Goal: Task Accomplishment & Management: Use online tool/utility

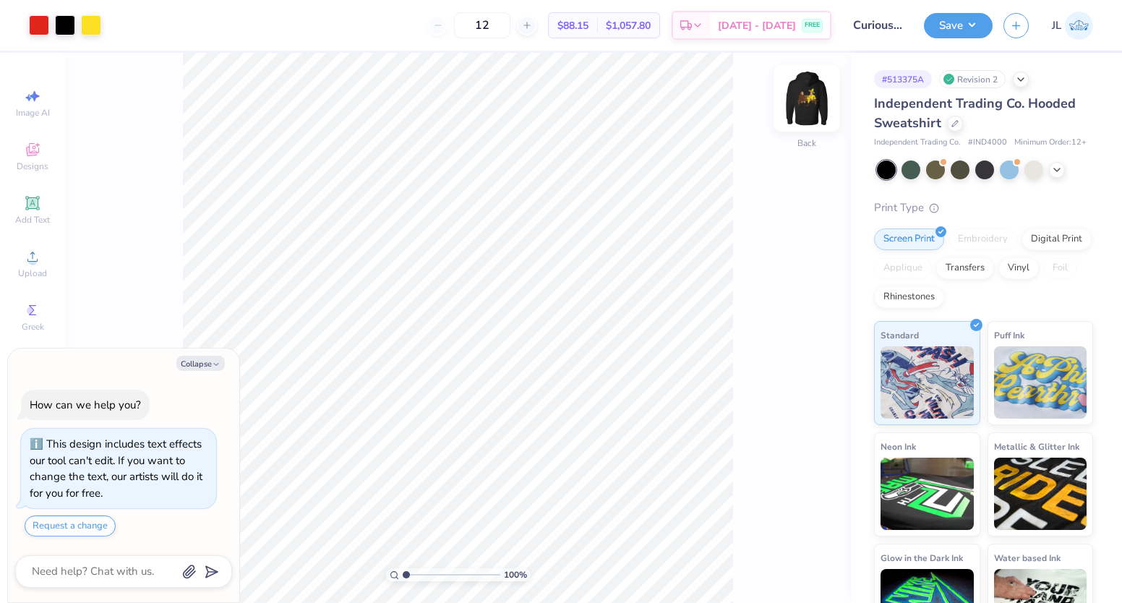
click at [822, 102] on img at bounding box center [807, 98] width 58 height 58
type textarea "x"
drag, startPoint x: 406, startPoint y: 572, endPoint x: 457, endPoint y: 570, distance: 51.4
type input "6.25"
click at [457, 570] on input "range" at bounding box center [452, 574] width 98 height 13
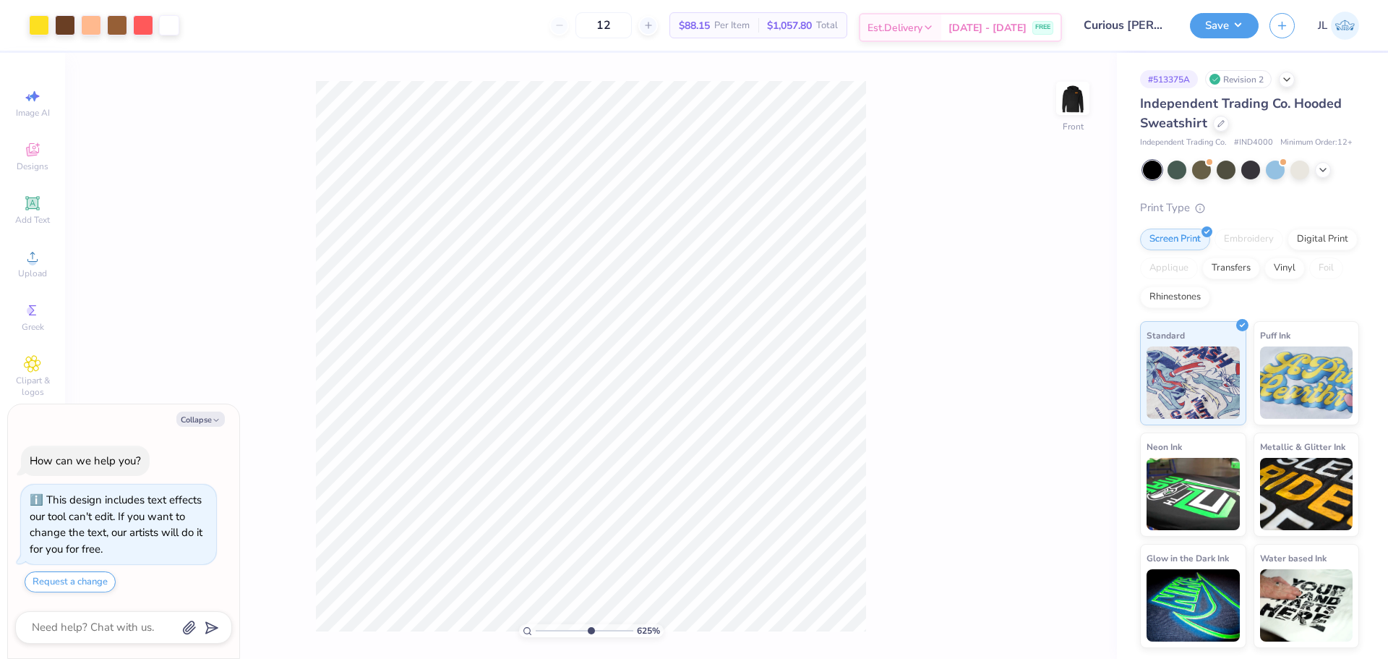
type textarea "x"
drag, startPoint x: 541, startPoint y: 630, endPoint x: 569, endPoint y: 630, distance: 27.5
type input "4.09"
click at [569, 602] on input "range" at bounding box center [585, 630] width 98 height 13
click at [147, 28] on div at bounding box center [143, 24] width 20 height 20
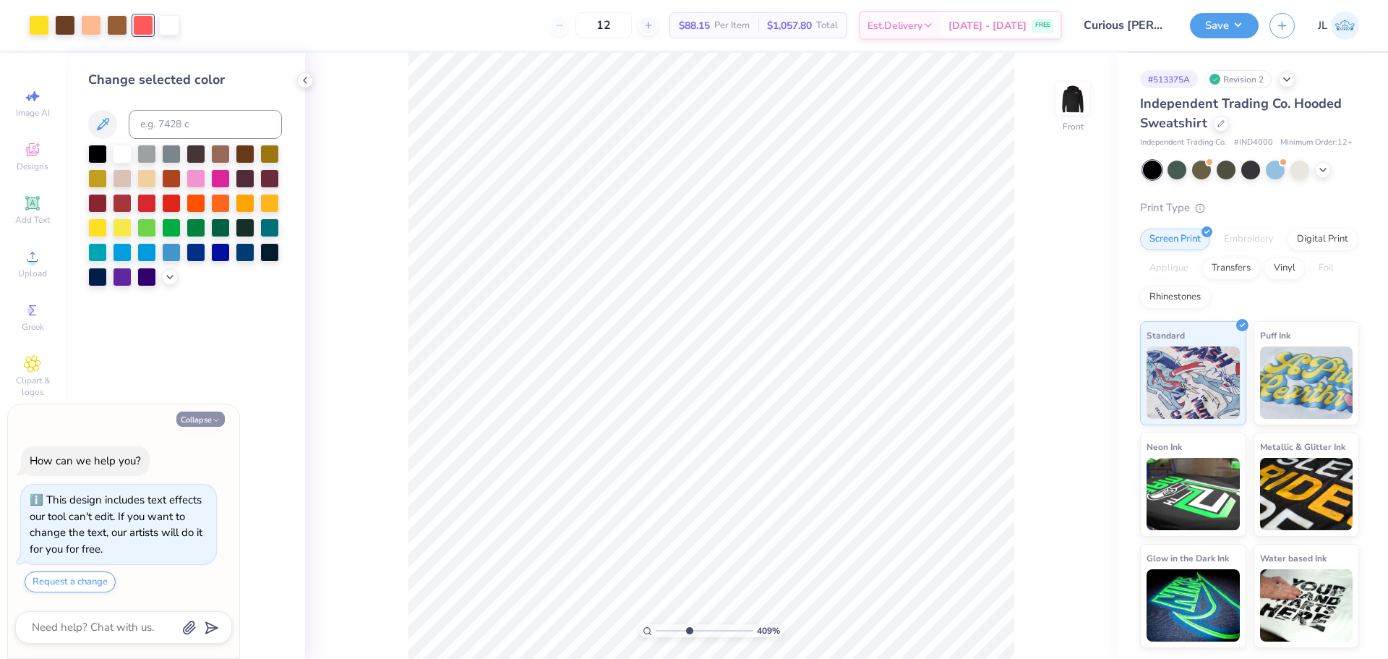
click at [207, 421] on button "Collapse" at bounding box center [200, 418] width 48 height 15
type textarea "x"
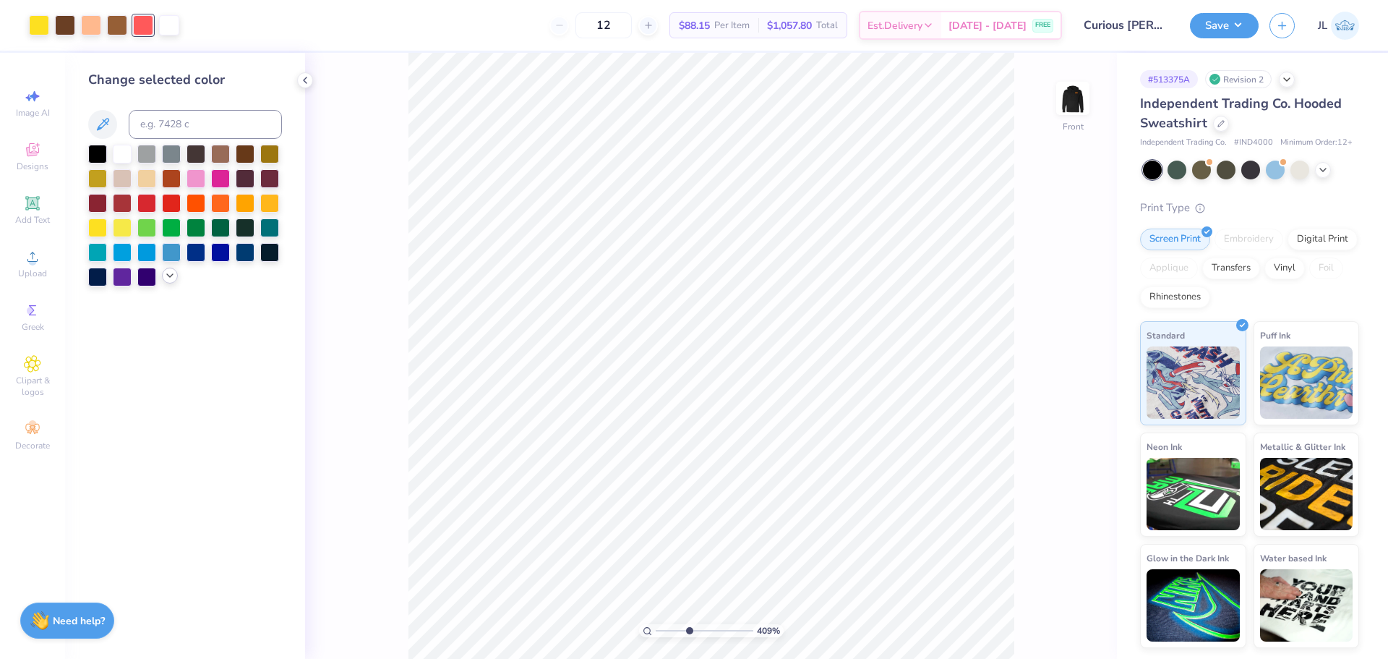
click at [168, 275] on icon at bounding box center [170, 276] width 12 height 12
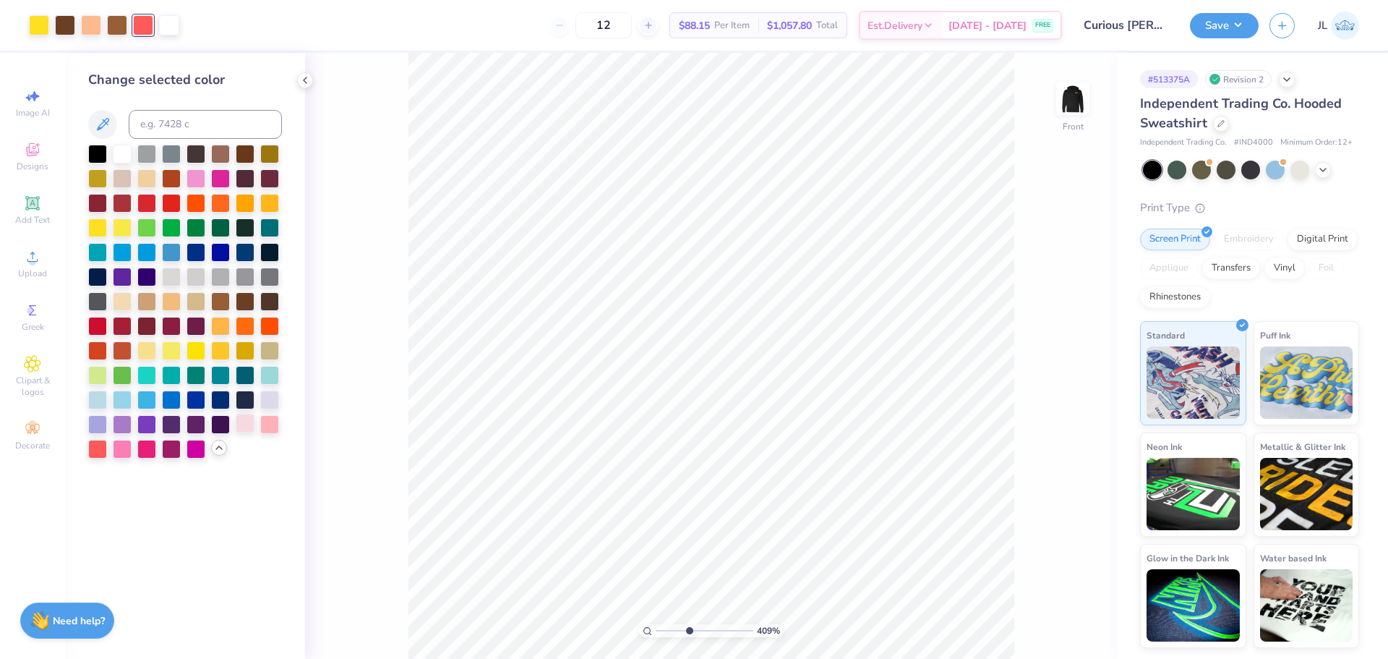
click at [249, 424] on div at bounding box center [245, 422] width 19 height 19
click at [276, 423] on div at bounding box center [269, 422] width 19 height 19
drag, startPoint x: 685, startPoint y: 626, endPoint x: 679, endPoint y: 621, distance: 8.2
type input "3.05"
click at [679, 602] on input "range" at bounding box center [705, 630] width 98 height 13
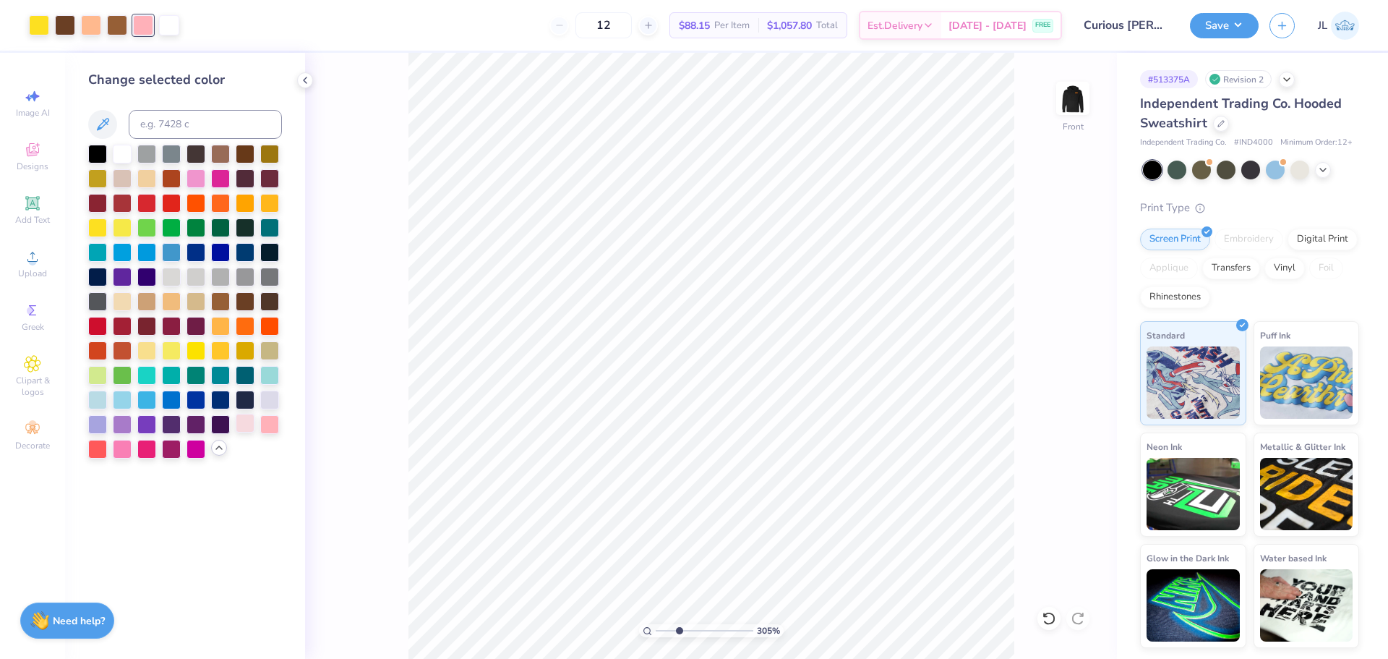
click at [241, 427] on div at bounding box center [245, 422] width 19 height 19
click at [198, 171] on div at bounding box center [195, 177] width 19 height 19
click at [219, 188] on div at bounding box center [185, 302] width 194 height 314
click at [220, 173] on div at bounding box center [220, 177] width 19 height 19
click at [100, 31] on div at bounding box center [91, 24] width 20 height 20
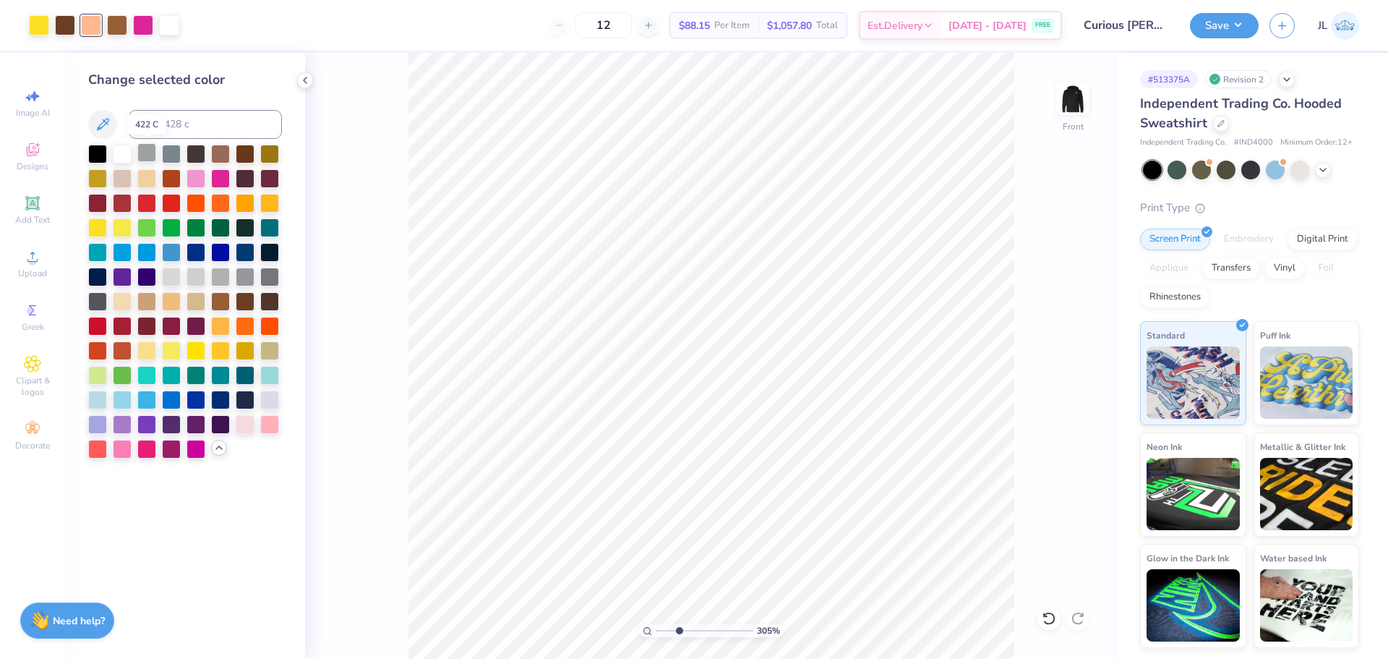
click at [146, 152] on div at bounding box center [146, 152] width 19 height 19
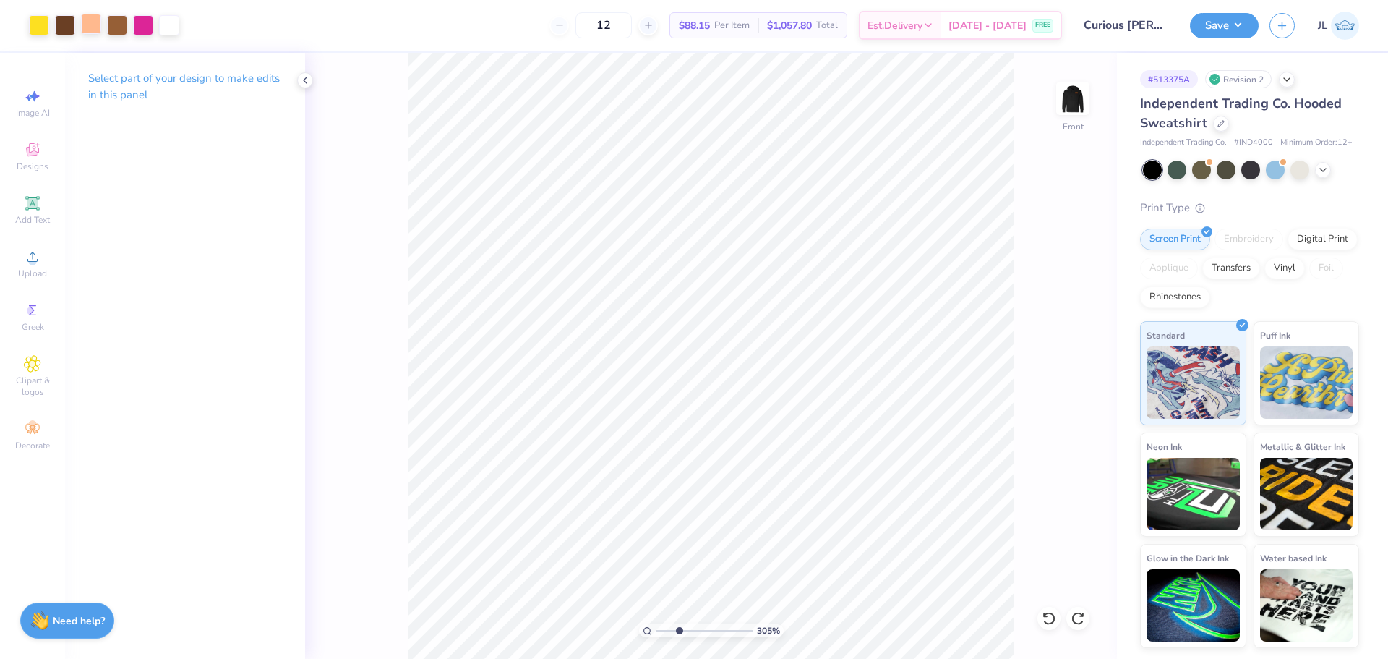
click at [95, 26] on div at bounding box center [91, 24] width 20 height 20
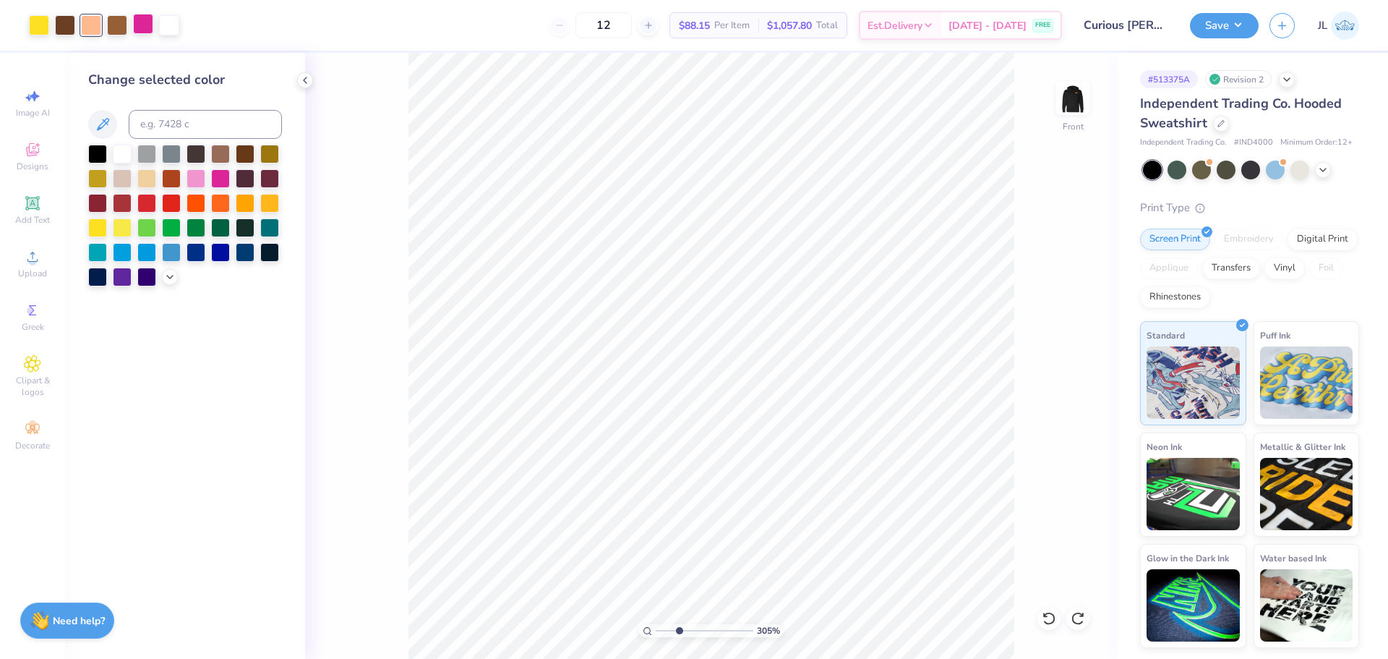
click at [139, 25] on div at bounding box center [143, 24] width 20 height 20
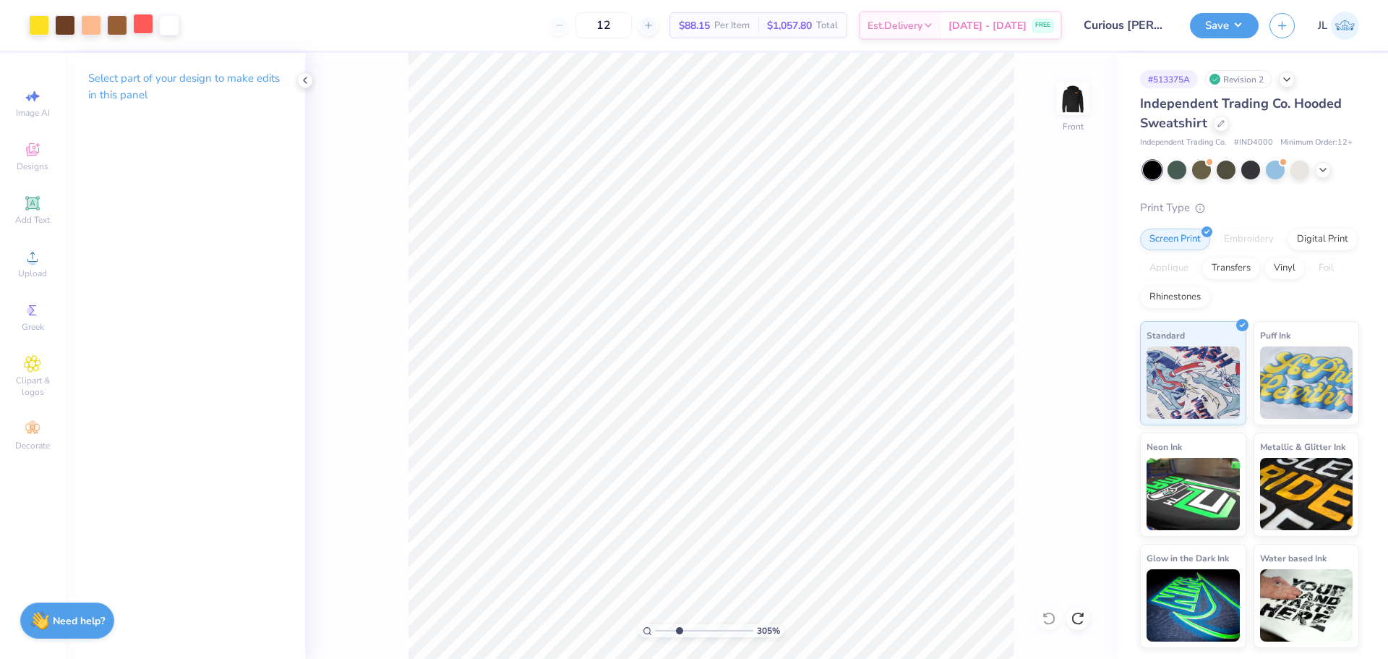
click at [136, 30] on div at bounding box center [143, 24] width 20 height 20
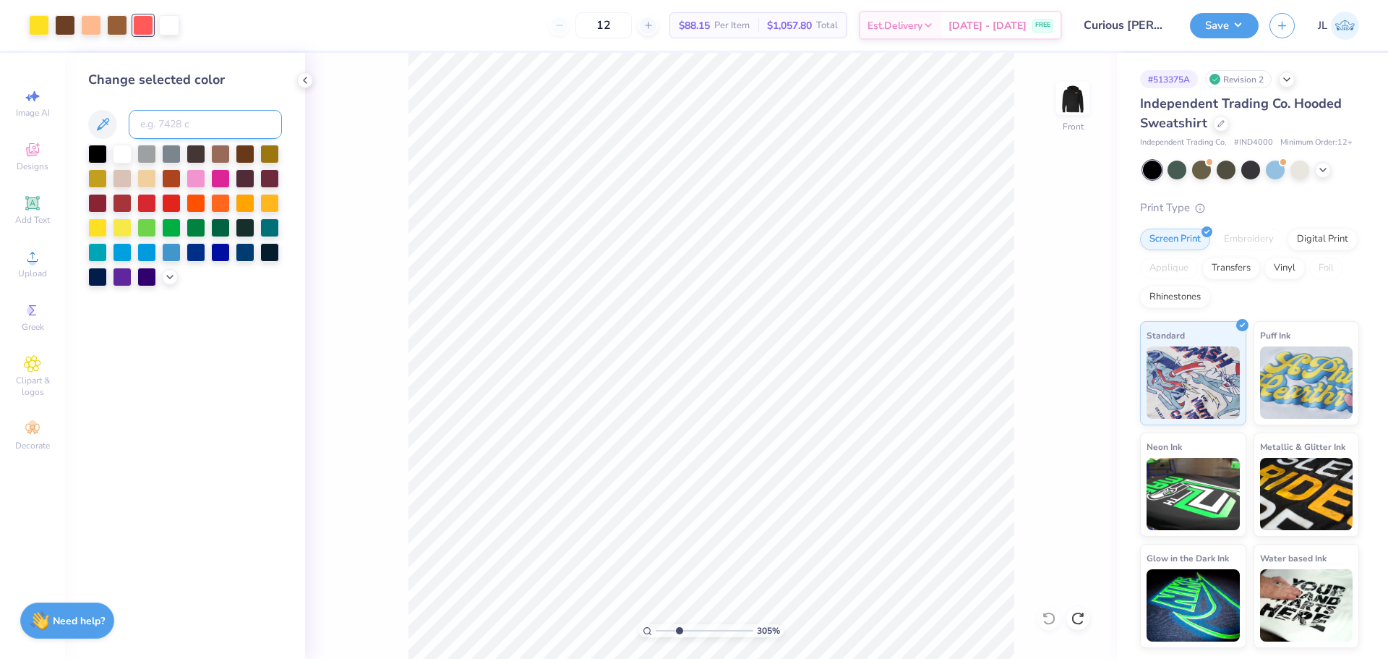
click at [197, 123] on input at bounding box center [205, 124] width 153 height 29
type input "156"
type input "1555"
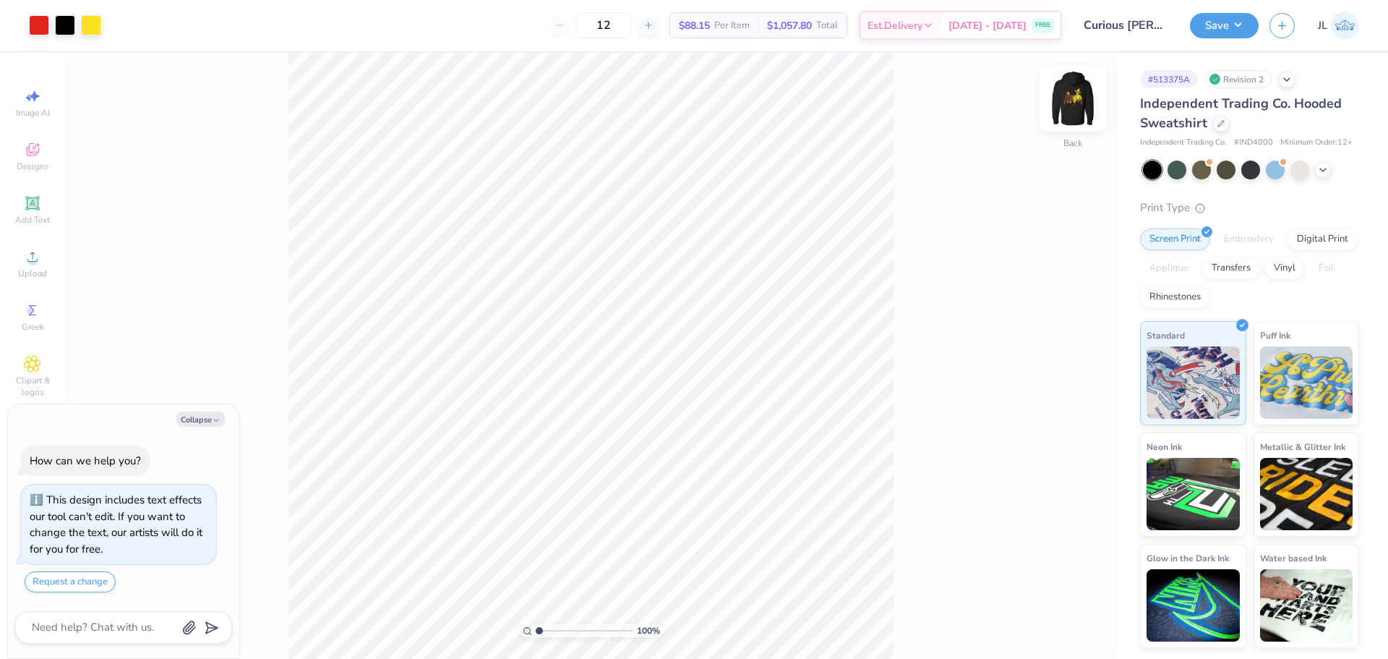
click at [1058, 104] on img at bounding box center [1073, 98] width 58 height 58
type textarea "x"
drag, startPoint x: 538, startPoint y: 633, endPoint x: 565, endPoint y: 633, distance: 27.5
click at [565, 633] on input "range" at bounding box center [585, 630] width 98 height 13
type input "3.27"
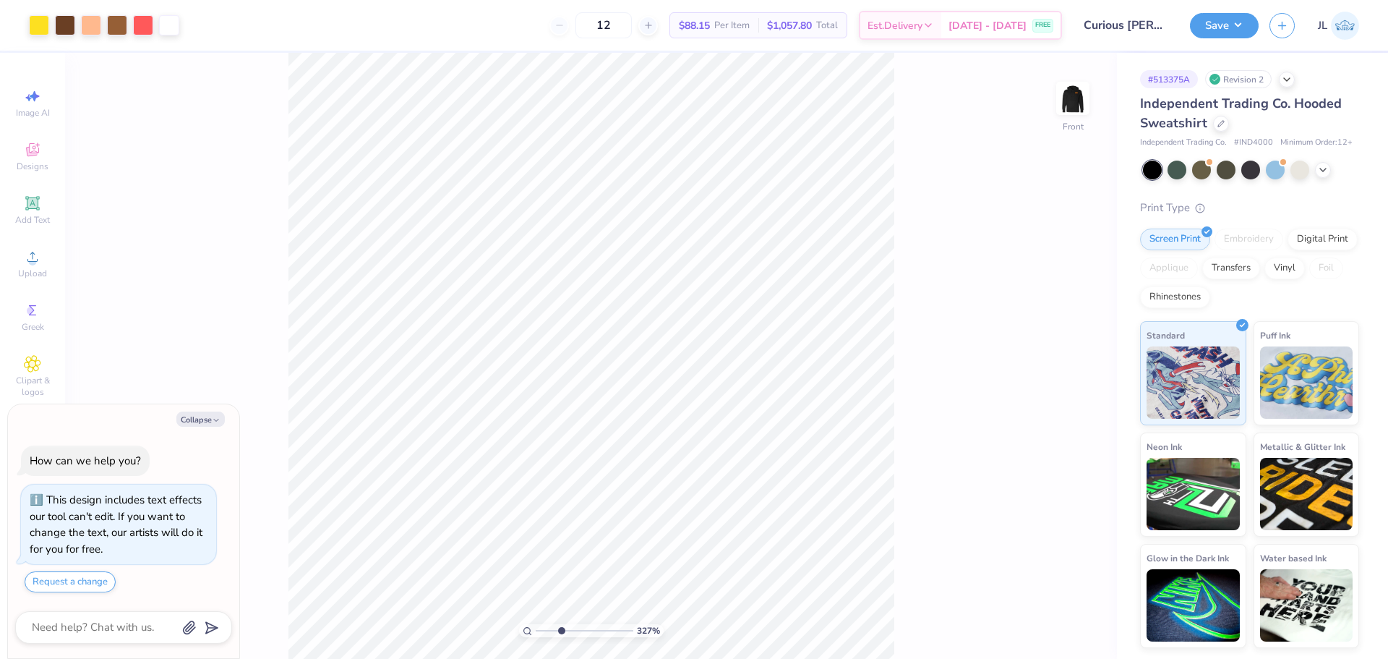
click at [561, 633] on input "range" at bounding box center [585, 630] width 98 height 13
click at [140, 29] on div at bounding box center [143, 24] width 20 height 20
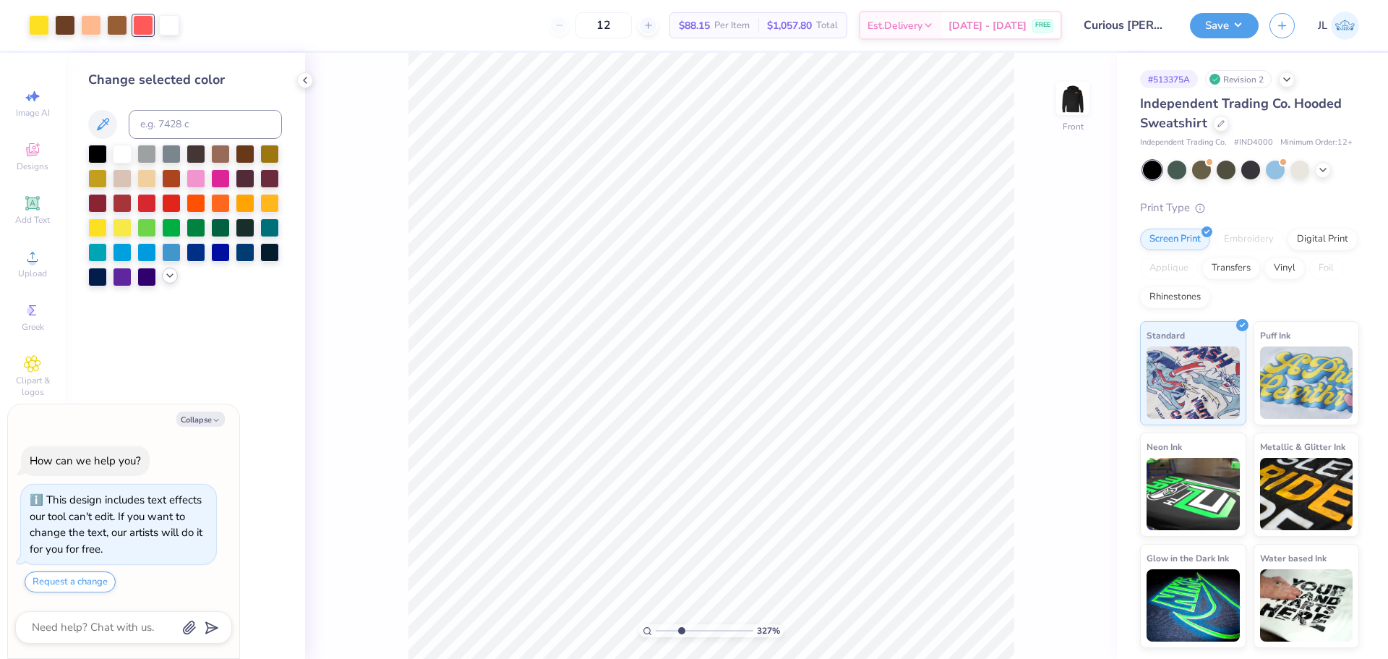
click at [165, 278] on icon at bounding box center [170, 276] width 12 height 12
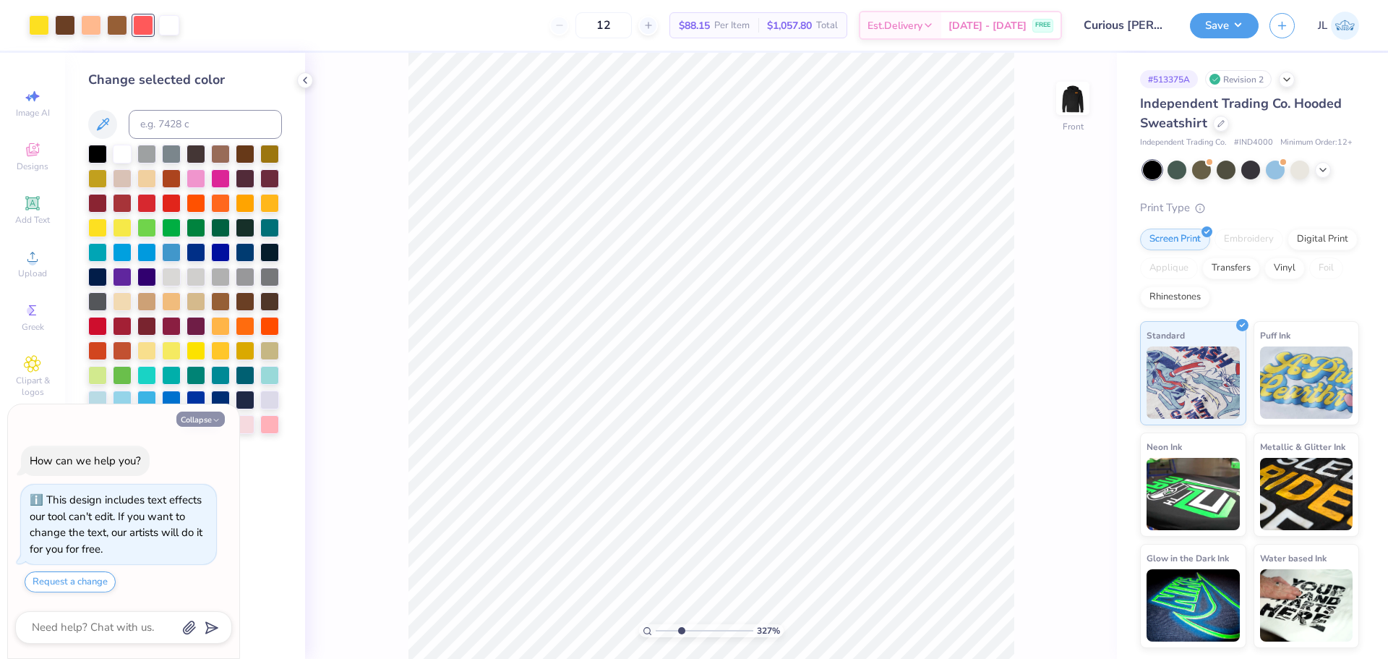
click at [195, 422] on button "Collapse" at bounding box center [200, 418] width 48 height 15
type textarea "x"
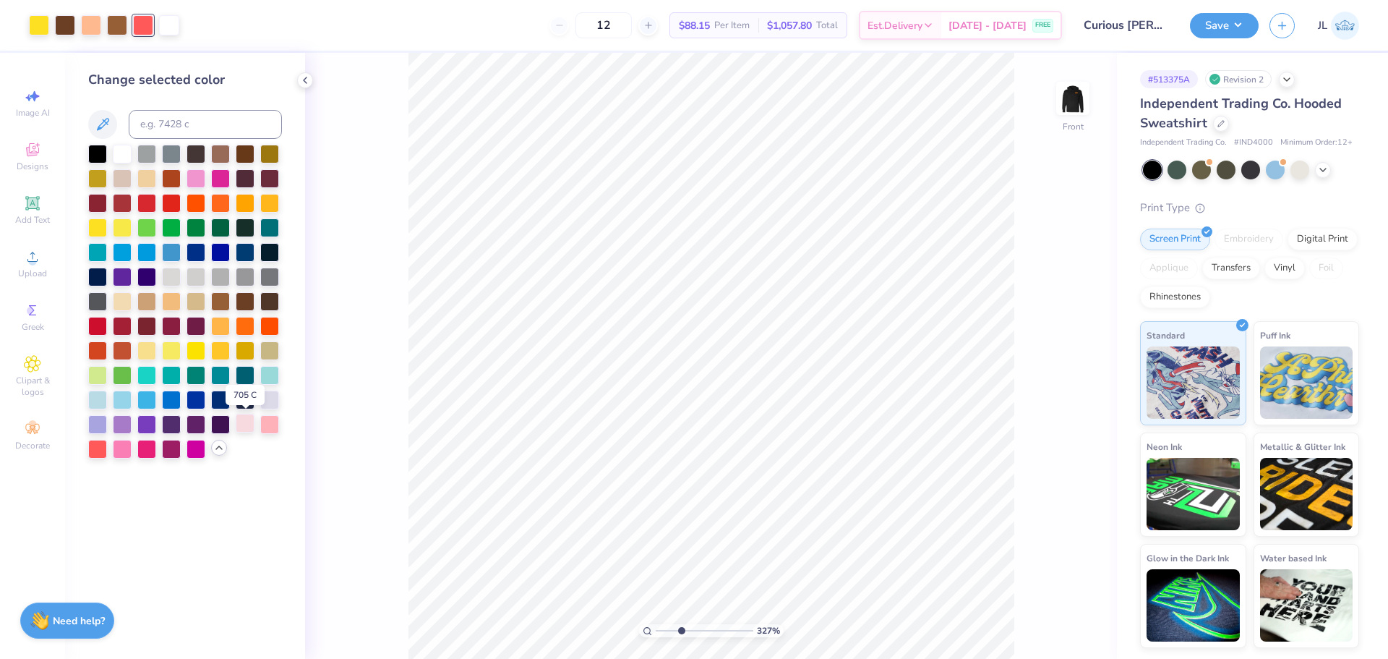
click at [252, 424] on div at bounding box center [245, 422] width 19 height 19
click at [275, 426] on div at bounding box center [269, 422] width 19 height 19
click at [251, 419] on div at bounding box center [245, 422] width 19 height 19
click at [165, 117] on input at bounding box center [205, 124] width 153 height 29
type input "706"
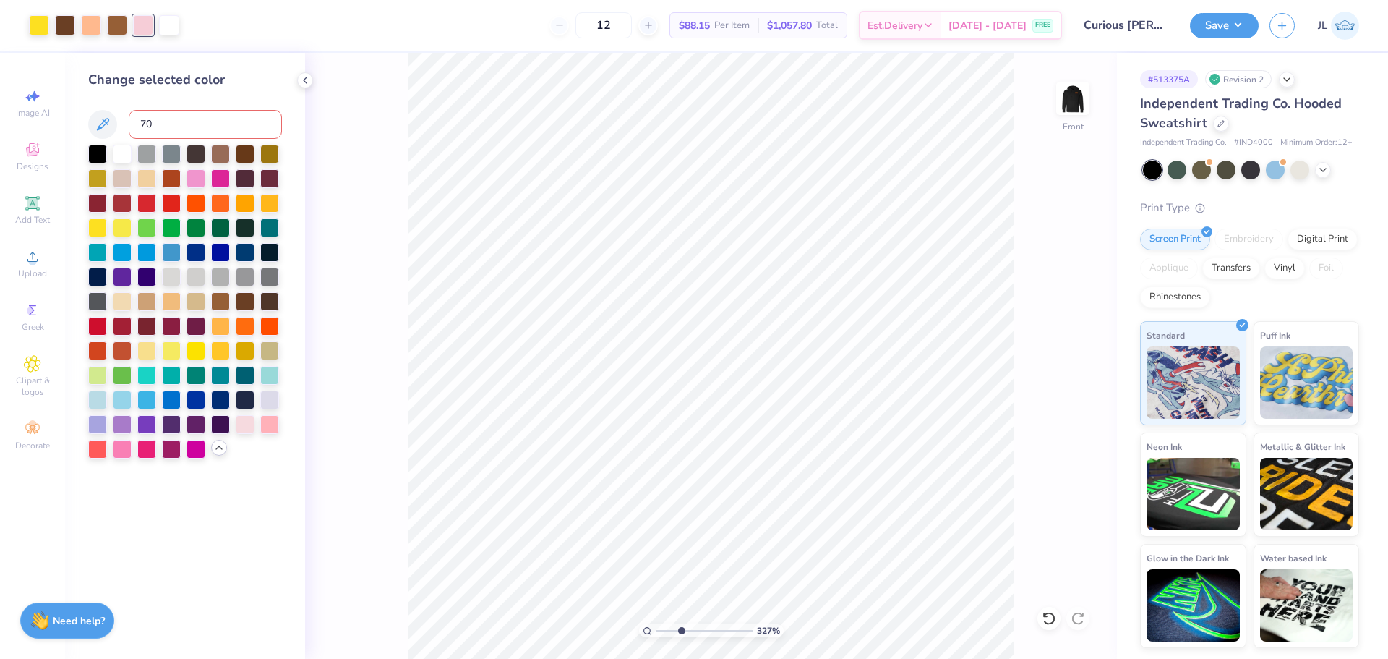
type input "707"
click at [166, 118] on input at bounding box center [205, 124] width 153 height 29
type input "7"
click at [212, 95] on div "Change selected color" at bounding box center [185, 264] width 194 height 388
click at [685, 629] on input "range" at bounding box center [705, 630] width 98 height 13
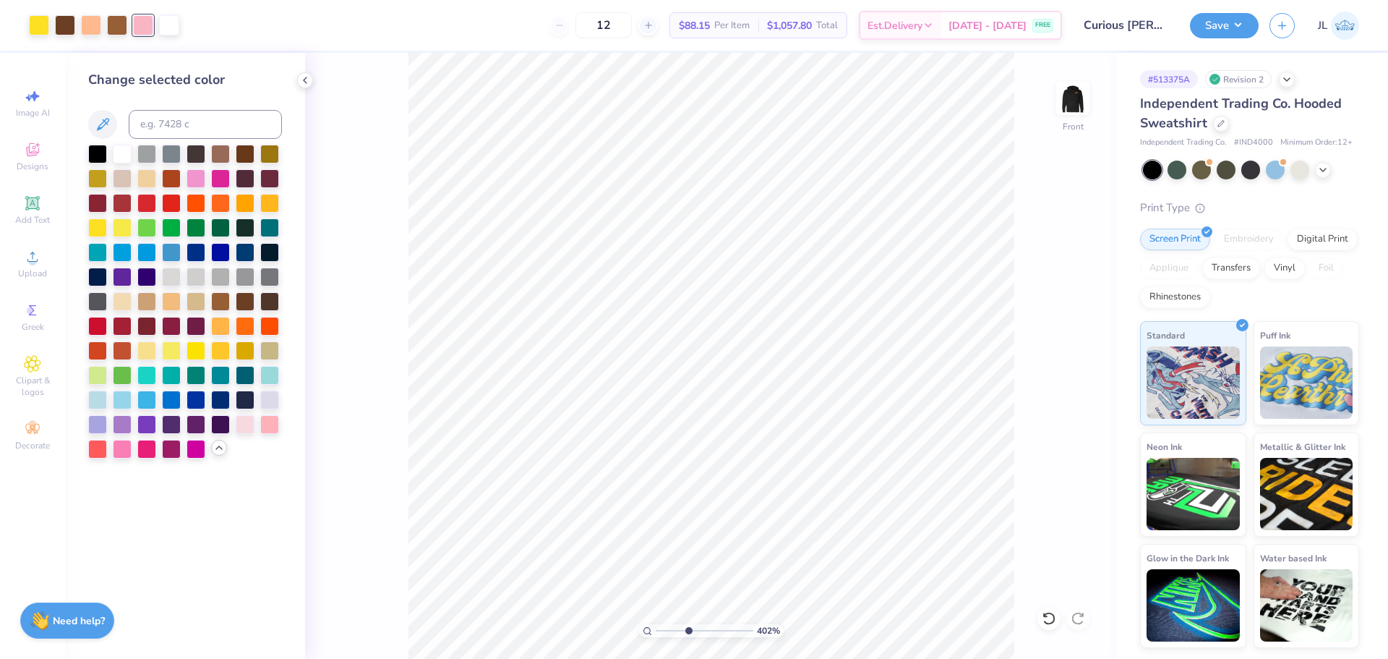
drag, startPoint x: 681, startPoint y: 625, endPoint x: 688, endPoint y: 629, distance: 8.1
click at [688, 629] on input "range" at bounding box center [705, 630] width 98 height 13
drag, startPoint x: 688, startPoint y: 630, endPoint x: 807, endPoint y: 628, distance: 118.6
click at [748, 628] on input "range" at bounding box center [702, 630] width 93 height 13
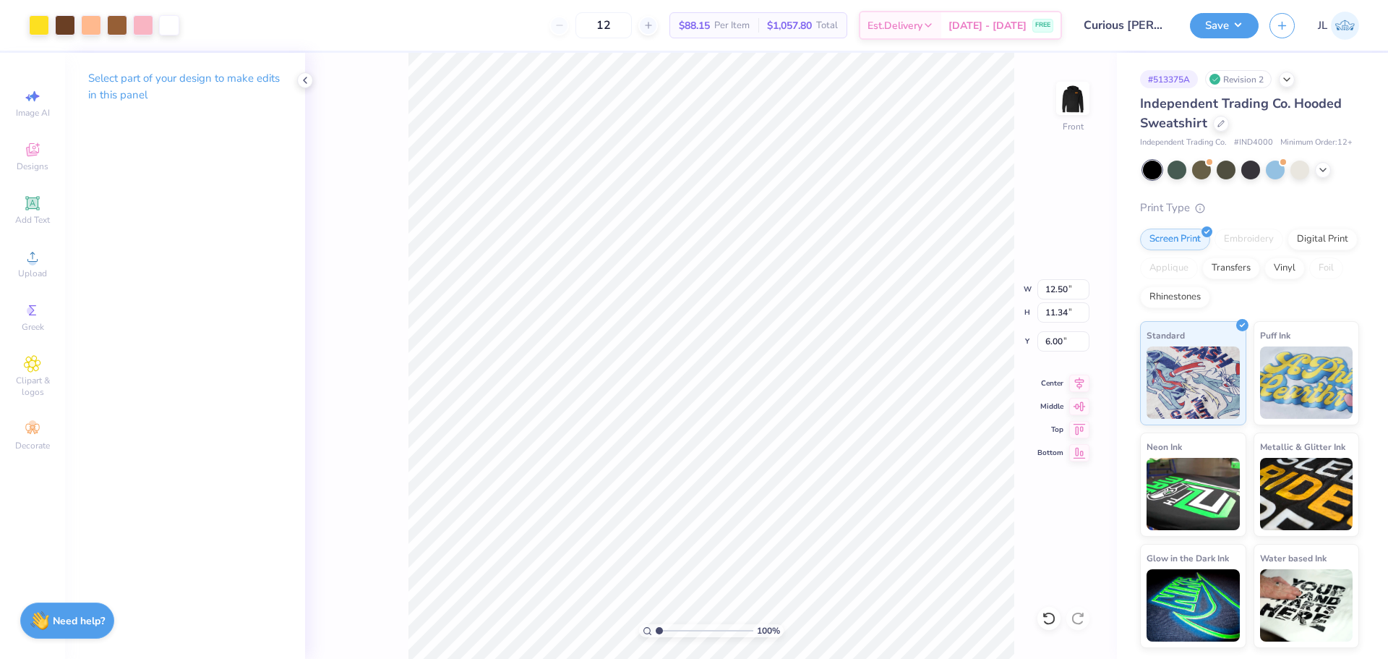
drag, startPoint x: 732, startPoint y: 631, endPoint x: 653, endPoint y: 624, distance: 79.8
type input "1"
click at [656, 624] on input "range" at bounding box center [705, 630] width 98 height 13
click at [1061, 119] on div at bounding box center [1072, 98] width 67 height 67
type input "4.02"
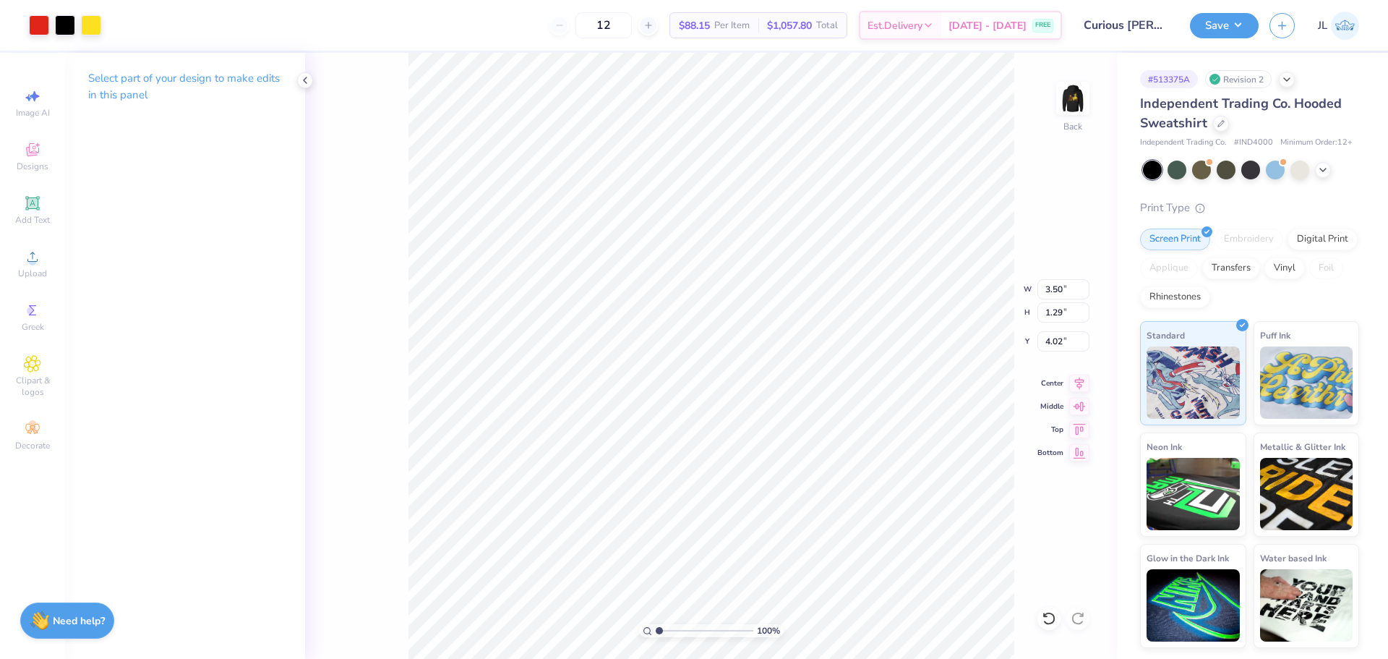
type input "3.84"
click at [1212, 23] on button "Save" at bounding box center [1224, 23] width 69 height 25
click at [1091, 111] on img at bounding box center [1073, 98] width 58 height 58
click at [1235, 26] on button "Save" at bounding box center [1224, 23] width 69 height 25
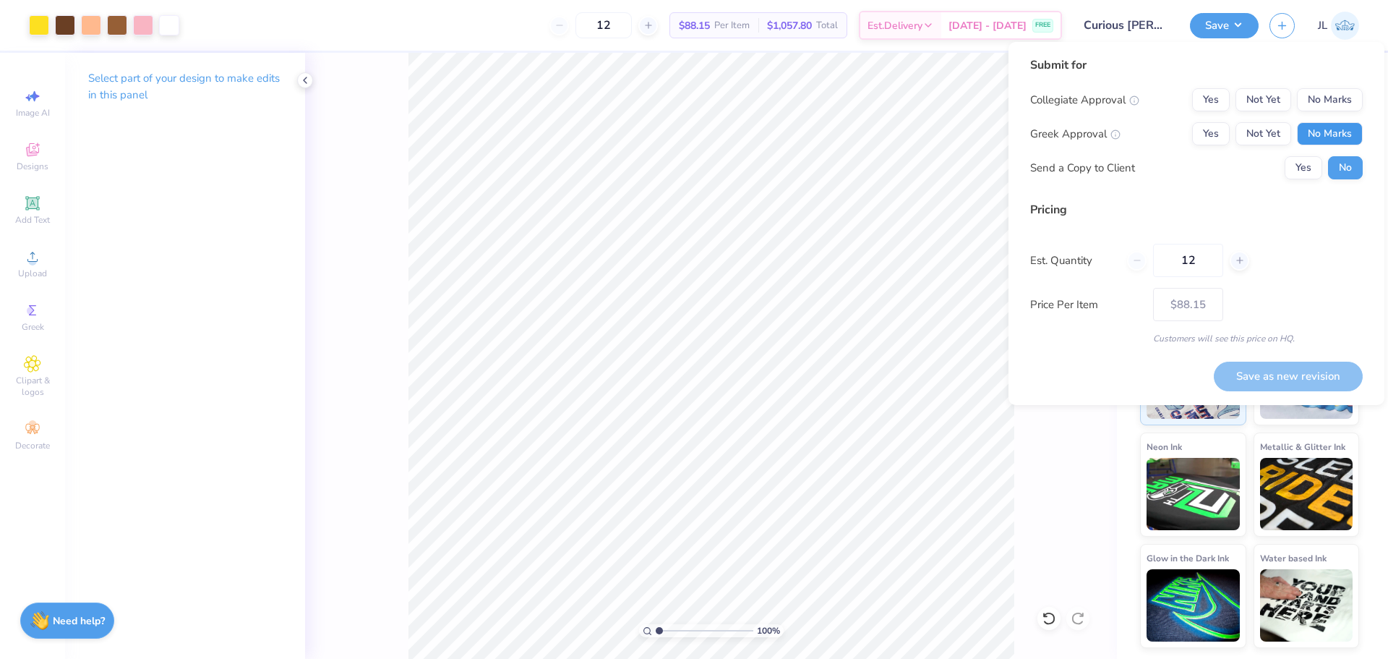
click at [1321, 129] on button "No Marks" at bounding box center [1330, 133] width 66 height 23
click at [1319, 90] on button "No Marks" at bounding box center [1330, 99] width 66 height 23
click at [1247, 385] on button "Save as new revision" at bounding box center [1288, 376] width 149 height 30
type input "$88.15"
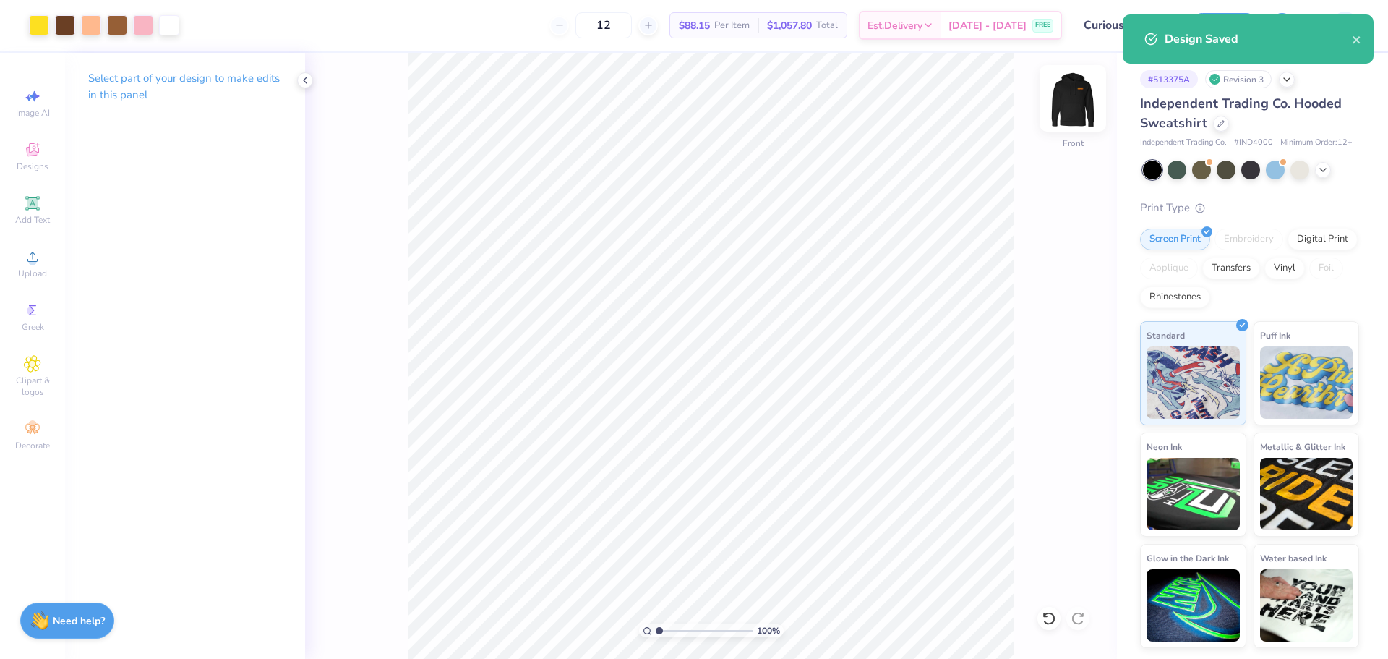
click at [1073, 90] on img at bounding box center [1073, 98] width 58 height 58
click at [1076, 97] on img at bounding box center [1073, 98] width 58 height 58
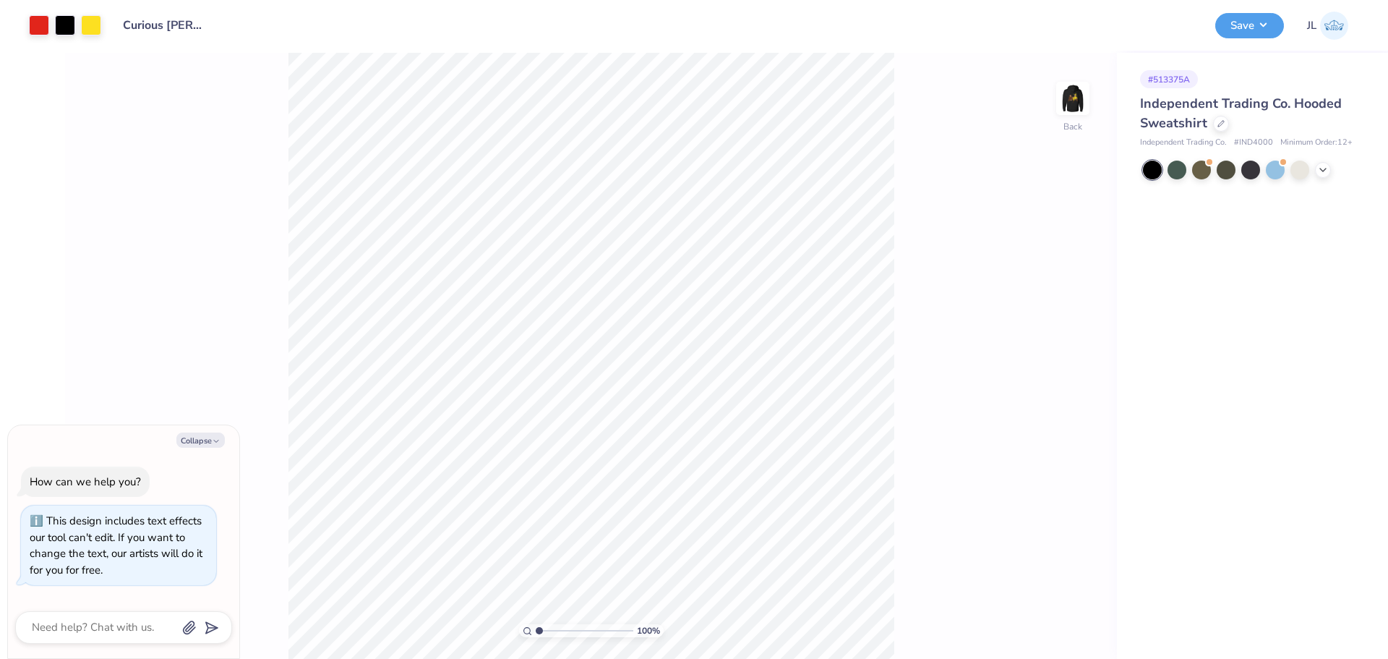
type textarea "x"
click at [1217, 123] on icon at bounding box center [1220, 122] width 7 height 7
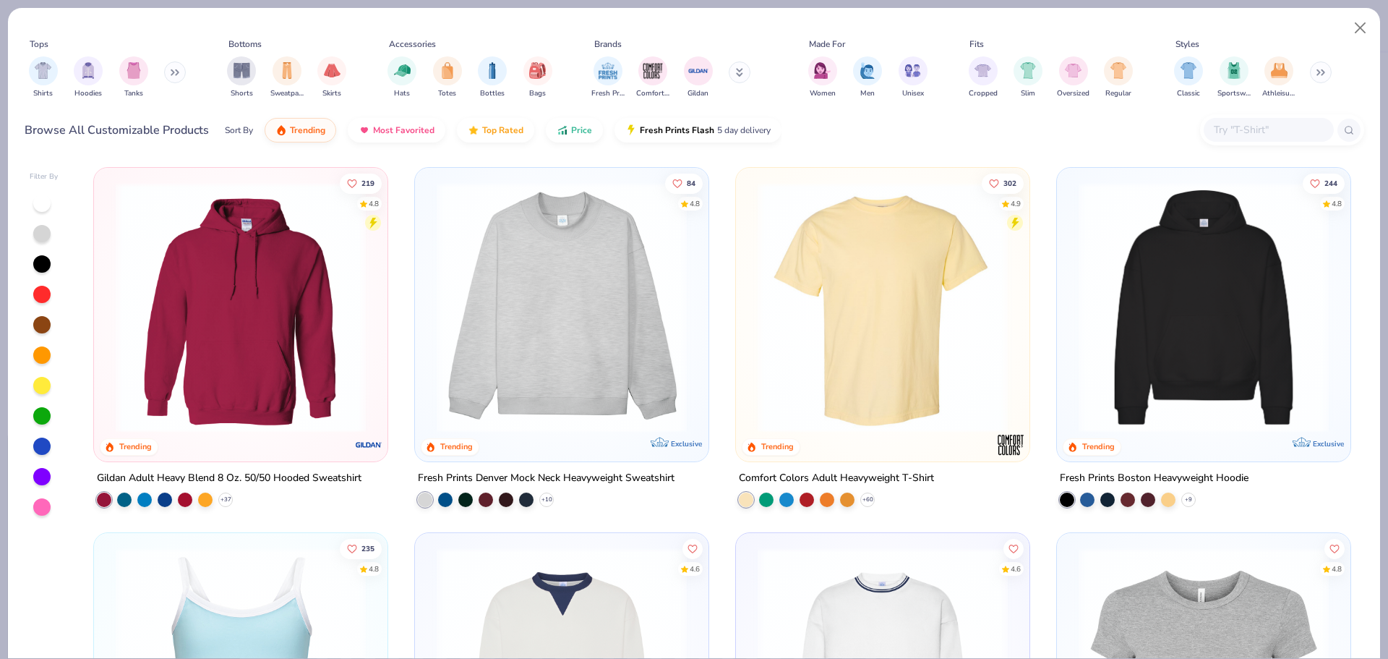
click at [922, 278] on img at bounding box center [882, 307] width 265 height 250
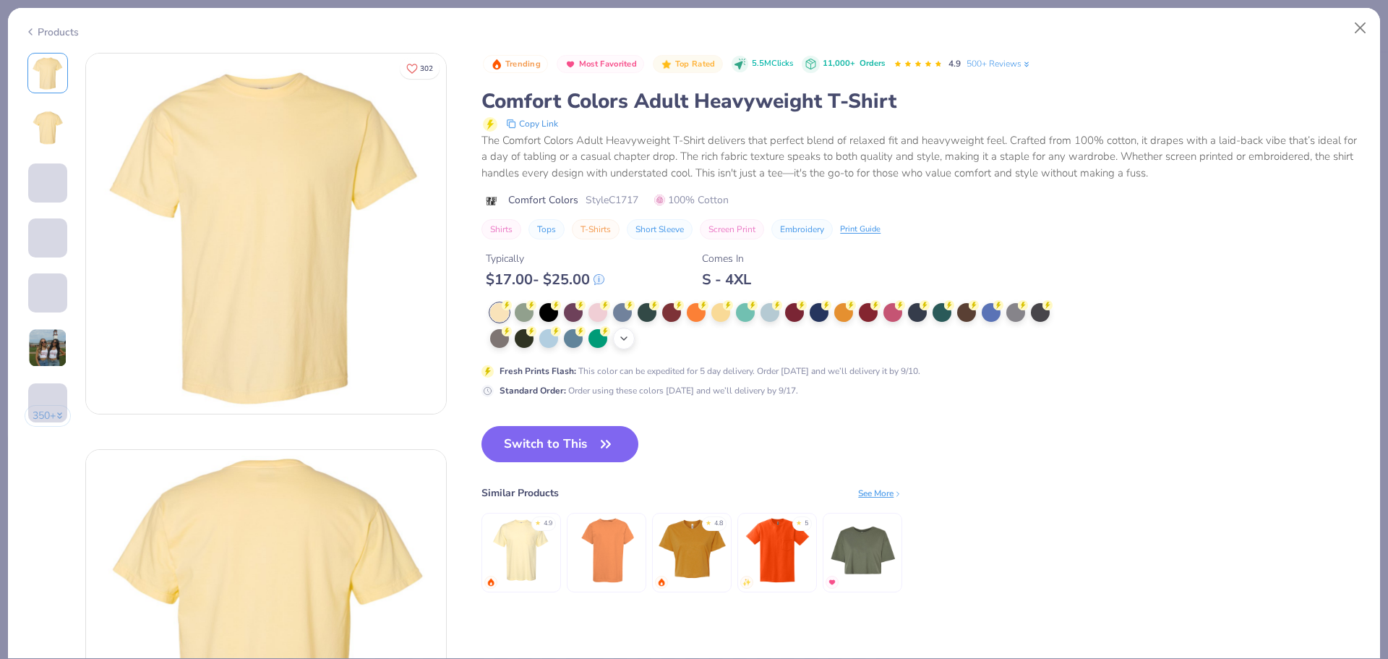
click at [625, 343] on icon at bounding box center [624, 339] width 12 height 12
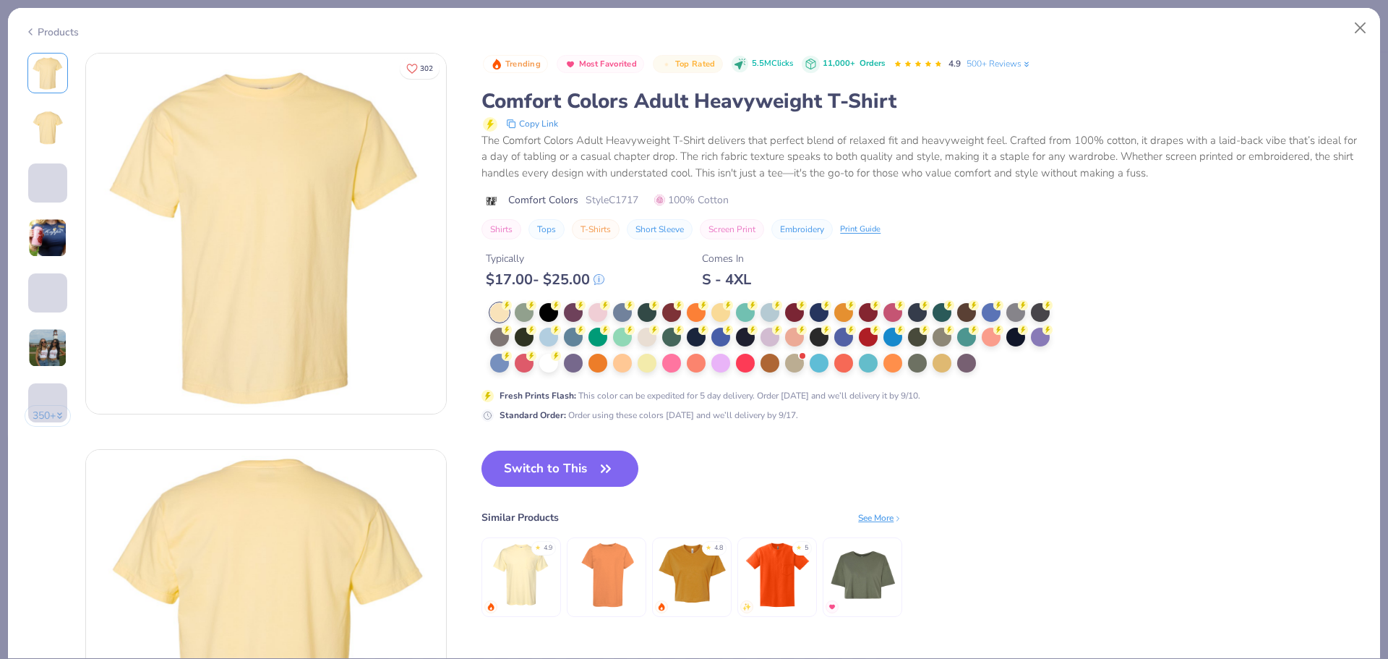
click at [621, 340] on div at bounding box center [622, 336] width 19 height 19
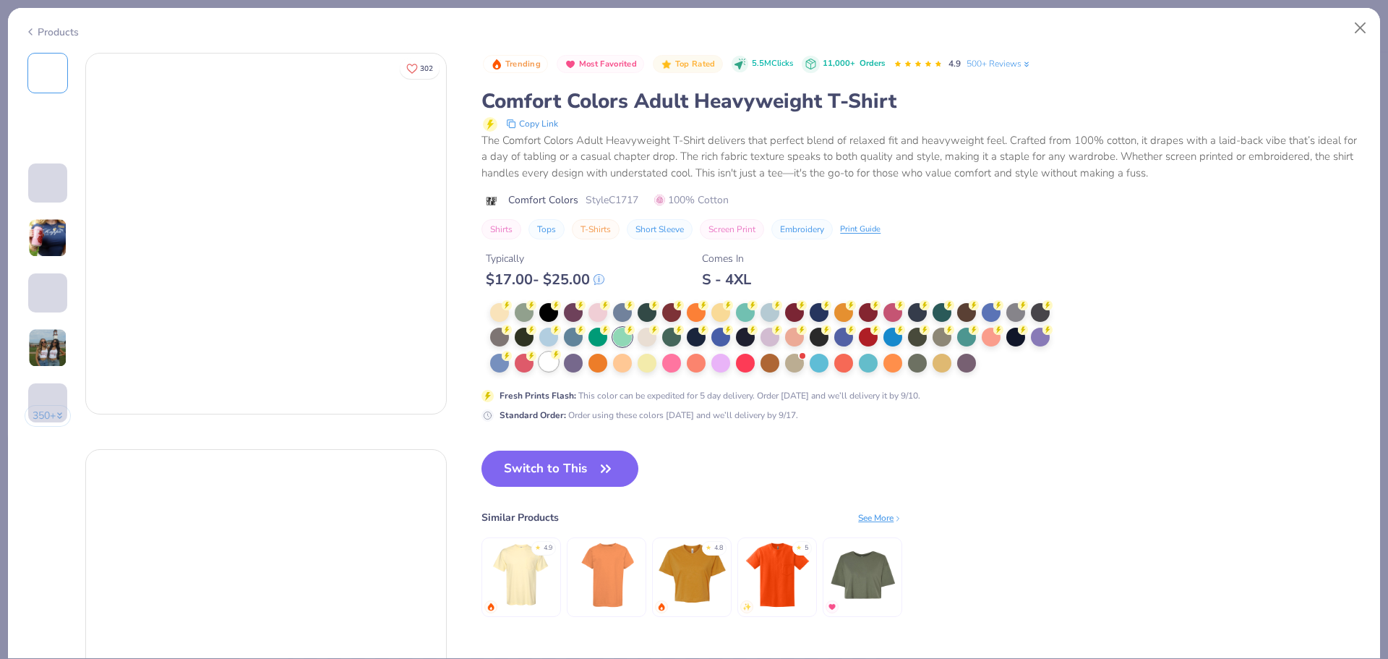
click at [512, 310] on circle at bounding box center [507, 305] width 10 height 10
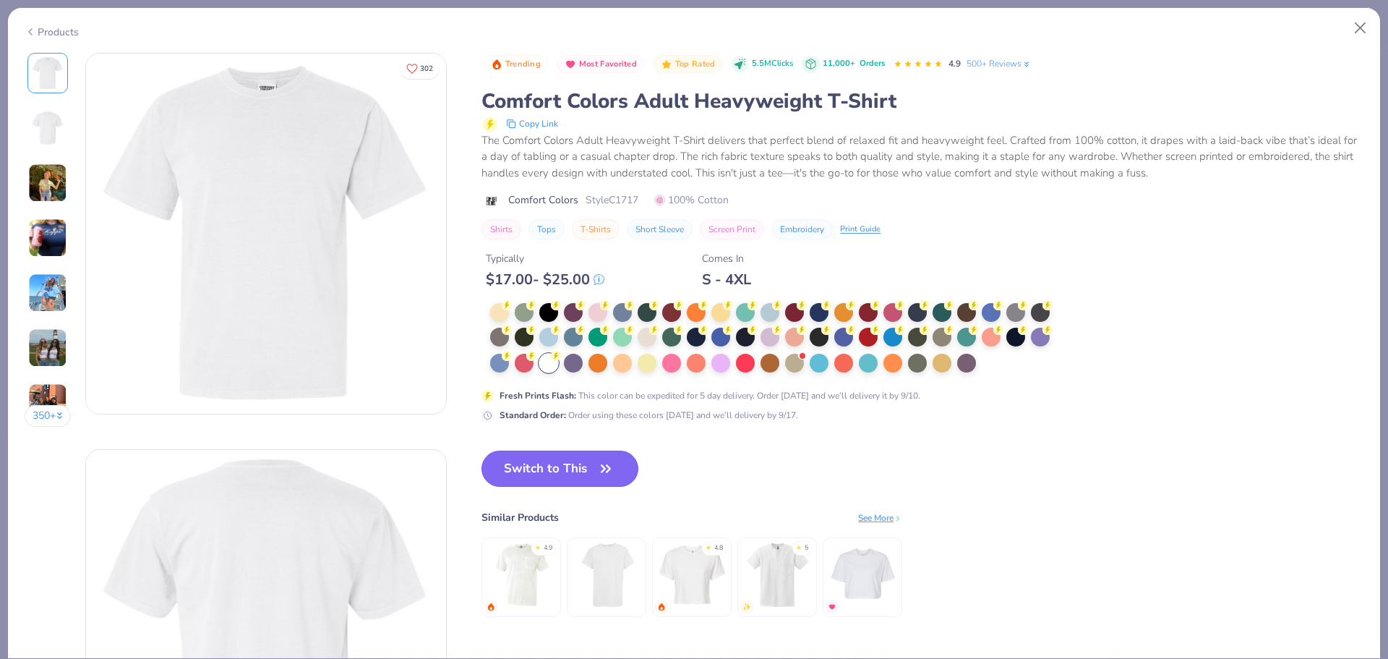
click at [588, 466] on button "Switch to This" at bounding box center [559, 468] width 157 height 36
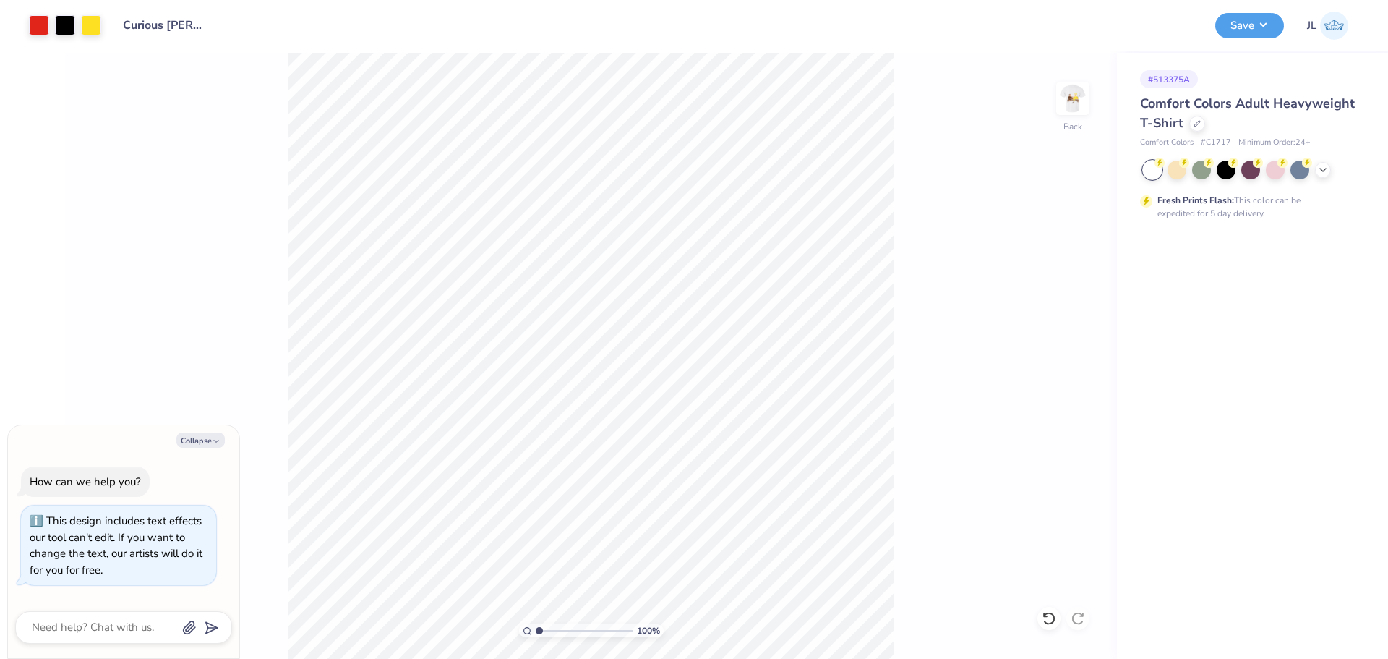
click at [1052, 107] on div "100 % Back" at bounding box center [591, 356] width 1052 height 606
click at [1062, 108] on img at bounding box center [1073, 98] width 58 height 58
click at [171, 29] on div at bounding box center [169, 24] width 20 height 20
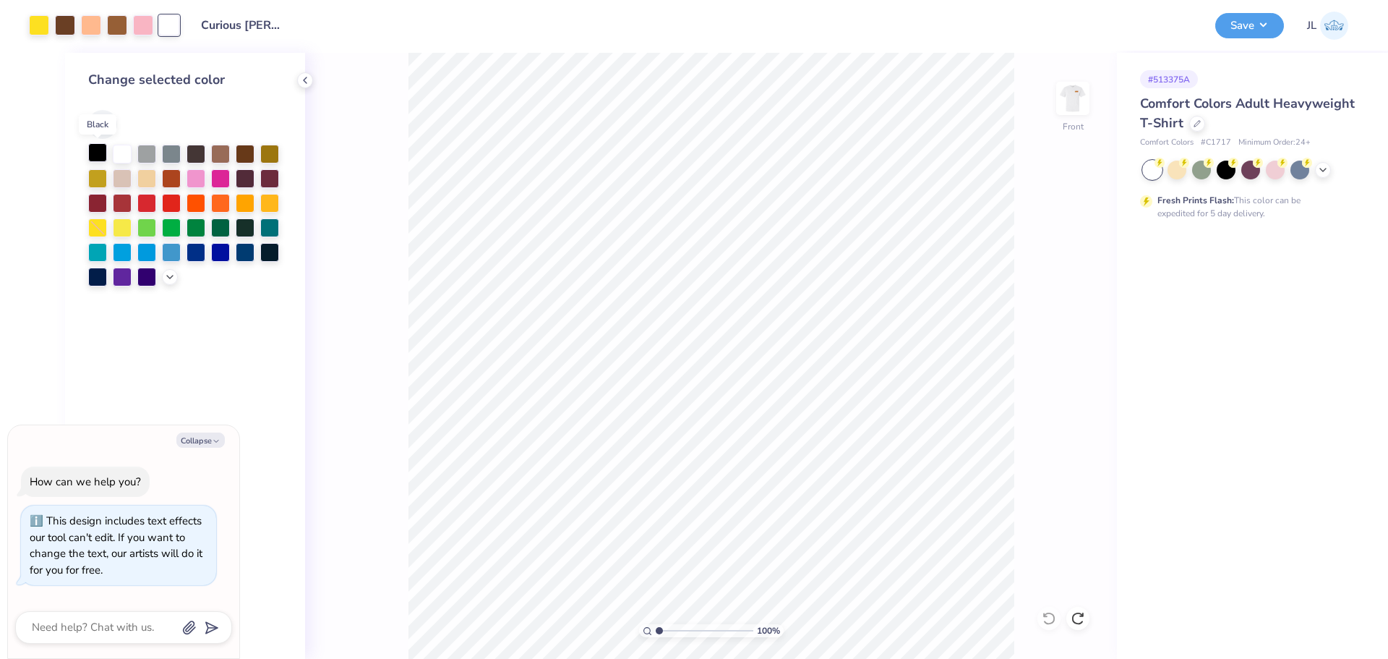
click at [98, 155] on div at bounding box center [97, 152] width 19 height 19
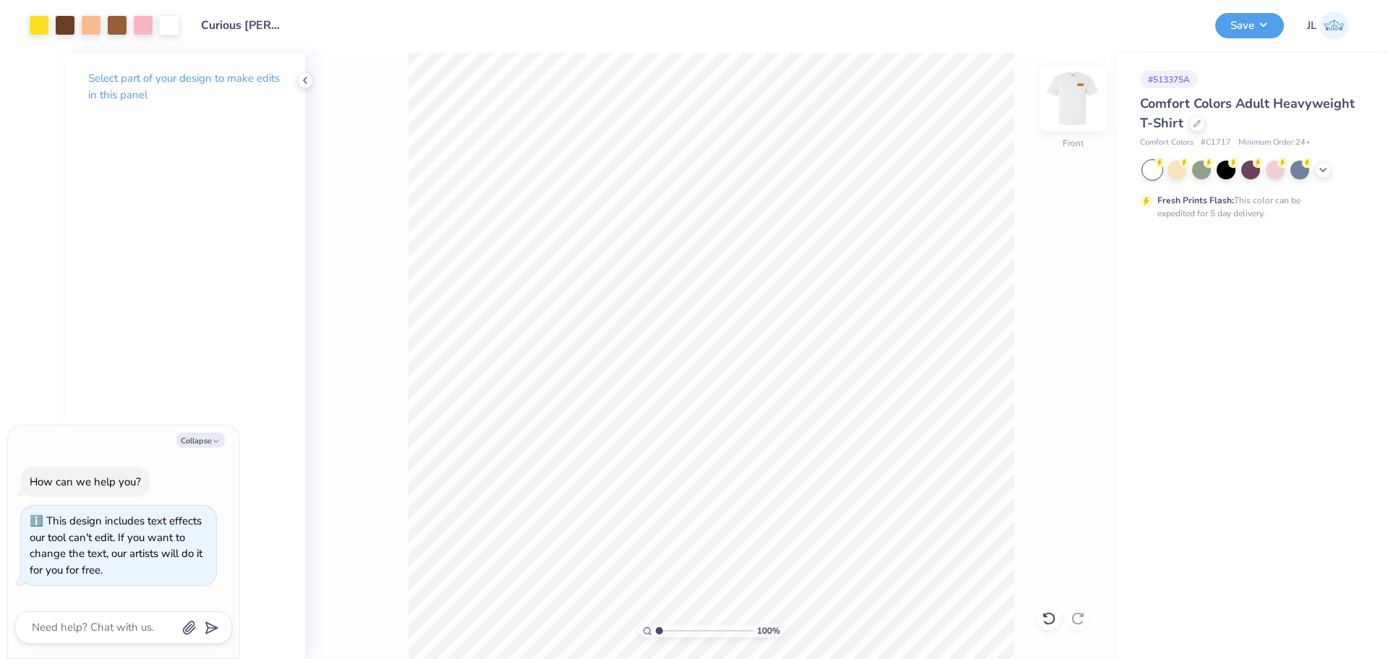
click at [1097, 97] on div at bounding box center [1072, 98] width 67 height 67
click at [1076, 99] on img at bounding box center [1073, 98] width 58 height 58
click at [1076, 99] on img at bounding box center [1072, 98] width 29 height 29
click at [1232, 28] on button "Save" at bounding box center [1249, 23] width 69 height 25
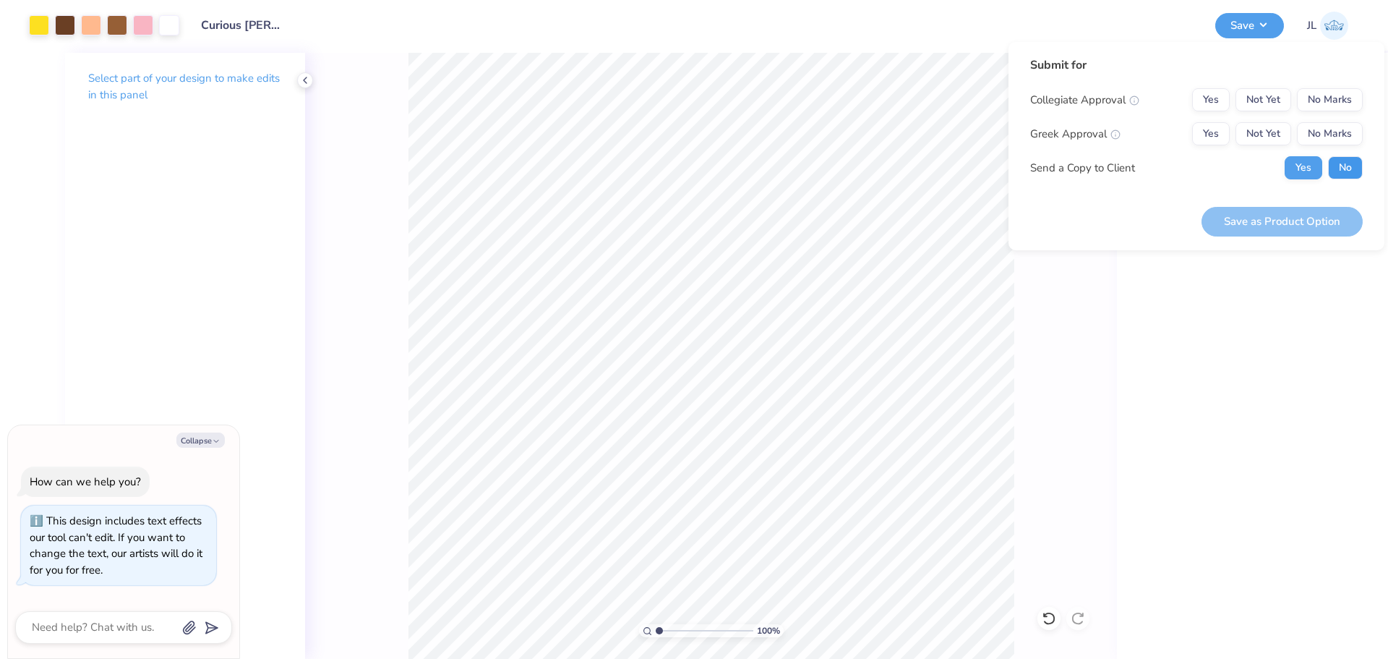
click at [1346, 164] on button "No" at bounding box center [1345, 167] width 35 height 23
click at [1339, 140] on button "No Marks" at bounding box center [1330, 133] width 66 height 23
click at [1328, 95] on button "No Marks" at bounding box center [1330, 99] width 66 height 23
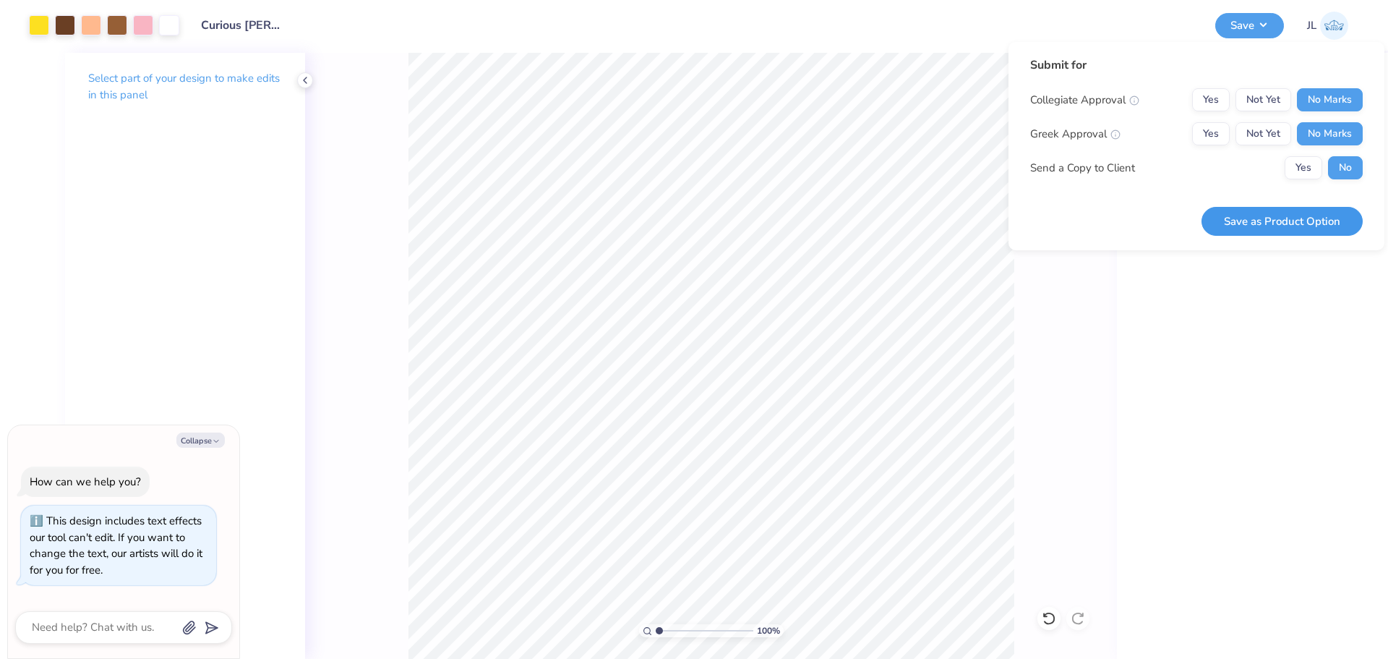
click at [1299, 213] on button "Save as Product Option" at bounding box center [1281, 222] width 161 height 30
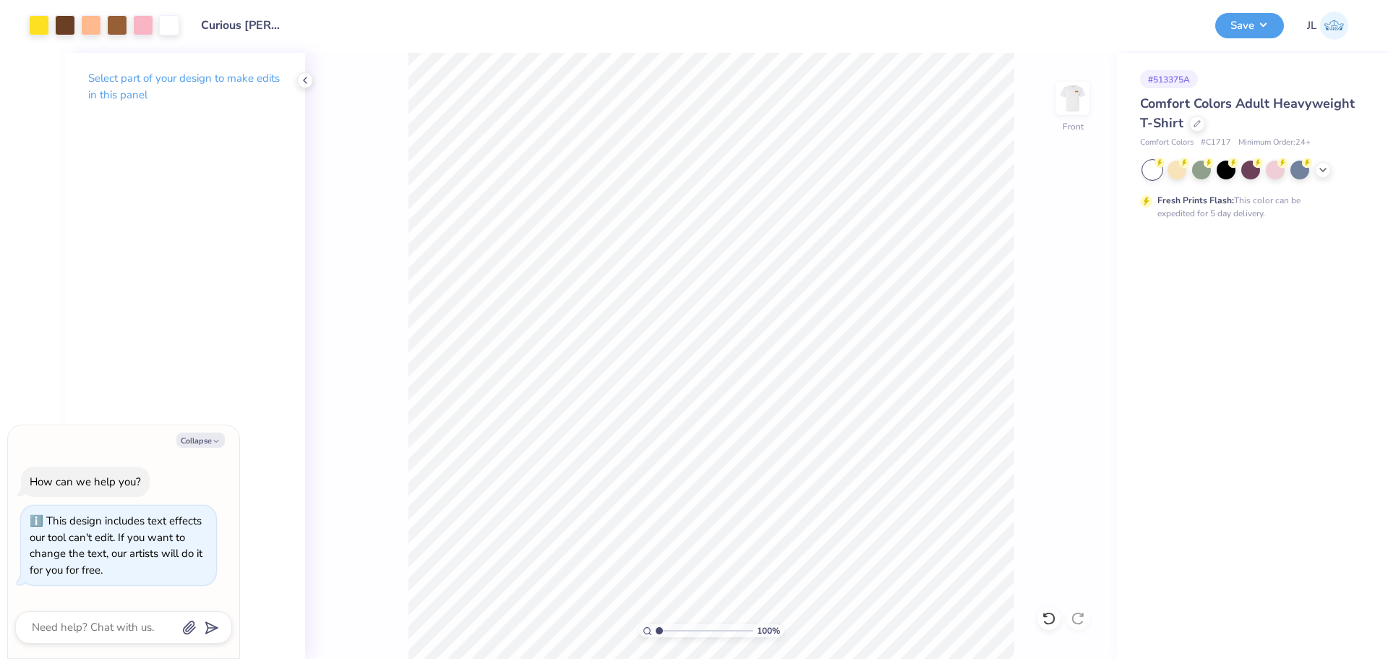
type textarea "x"
